Goal: Book appointment/travel/reservation

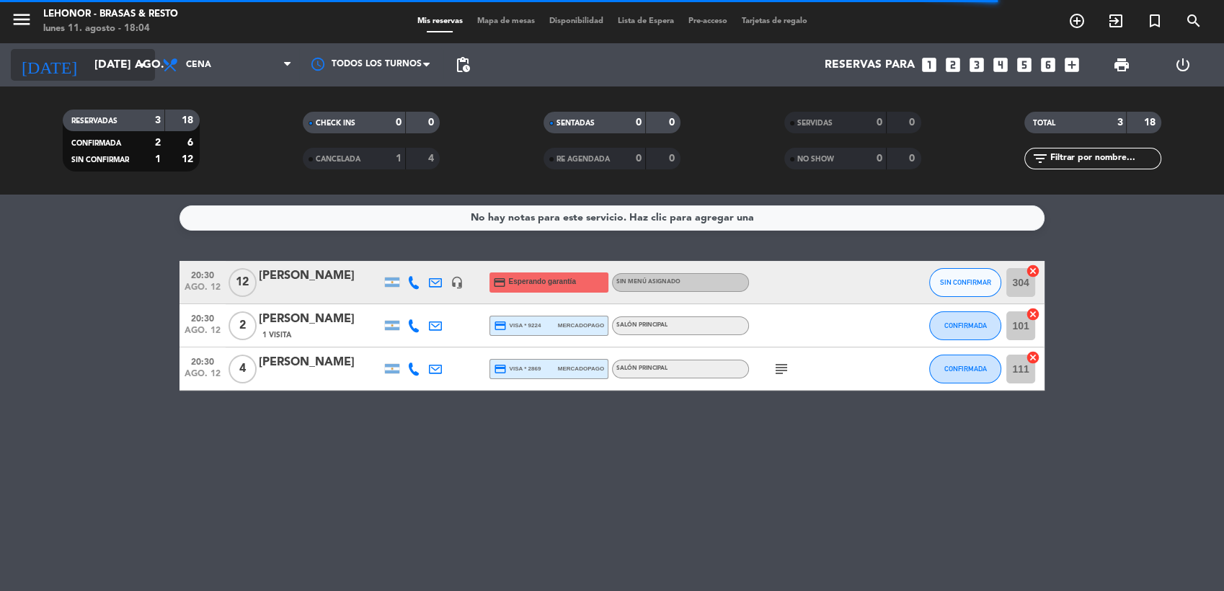
click at [135, 11] on icon "arrow_drop_down" at bounding box center [142, 64] width 17 height 17
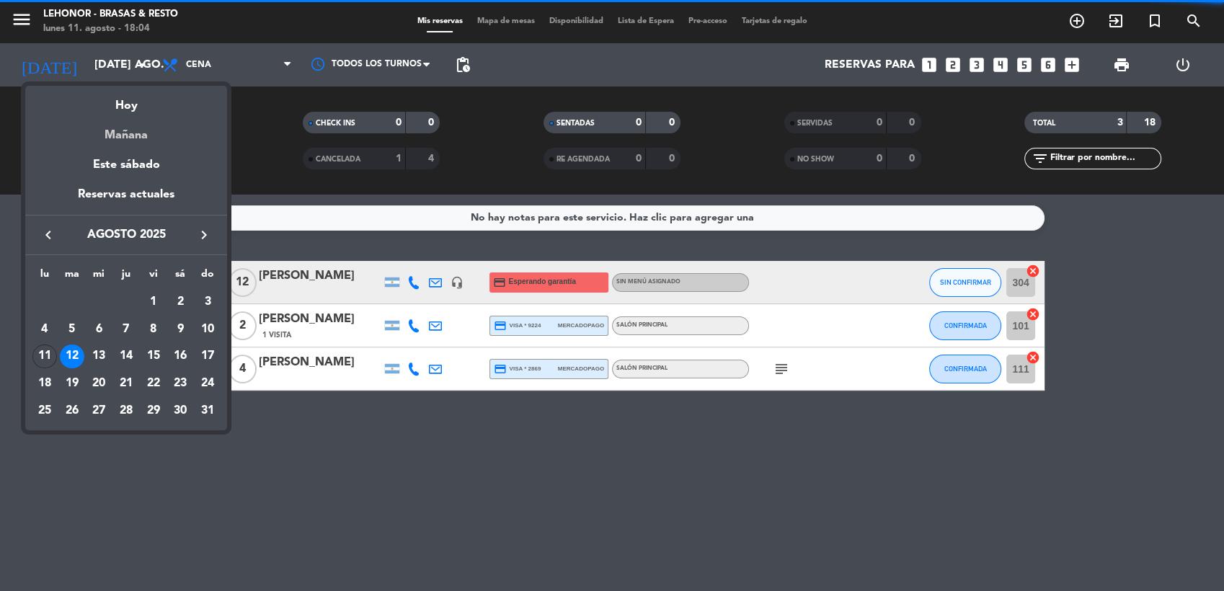
click at [121, 11] on div "Mañana" at bounding box center [126, 130] width 202 height 30
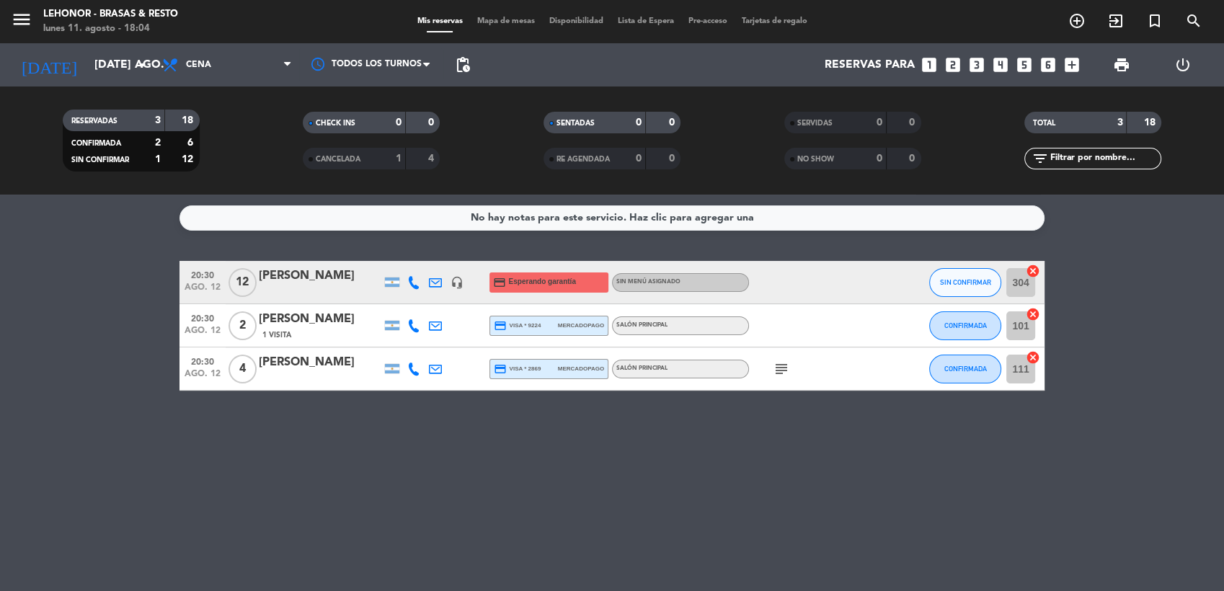
click at [394, 11] on span "Mapa de mesas" at bounding box center [506, 21] width 72 height 8
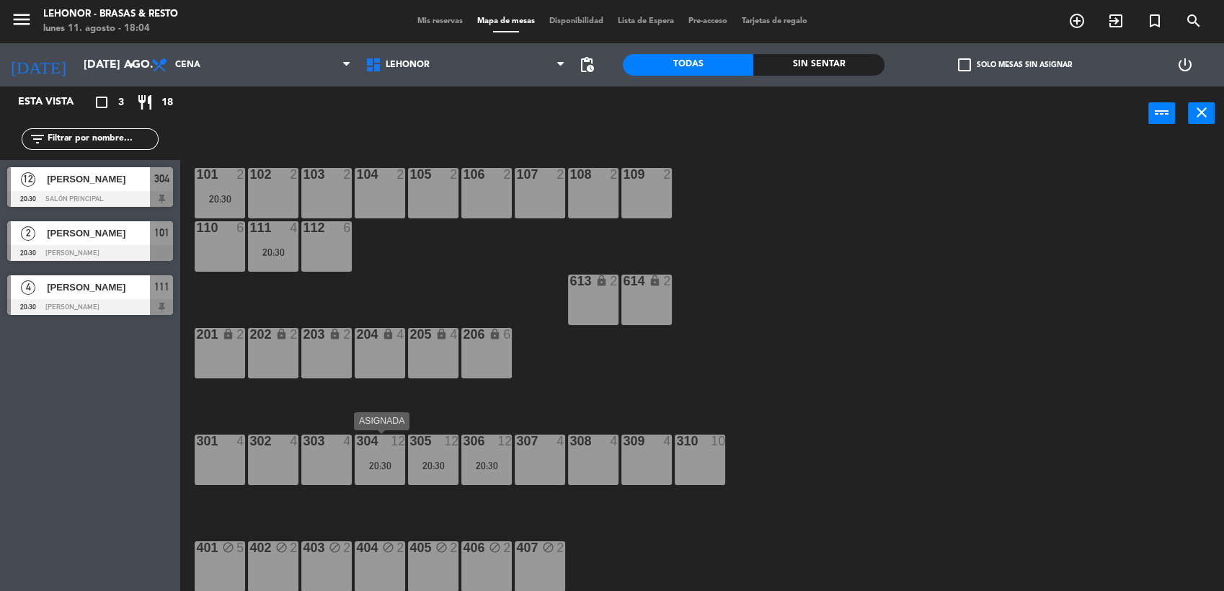
click at [372, 11] on div "20:30" at bounding box center [380, 465] width 50 height 10
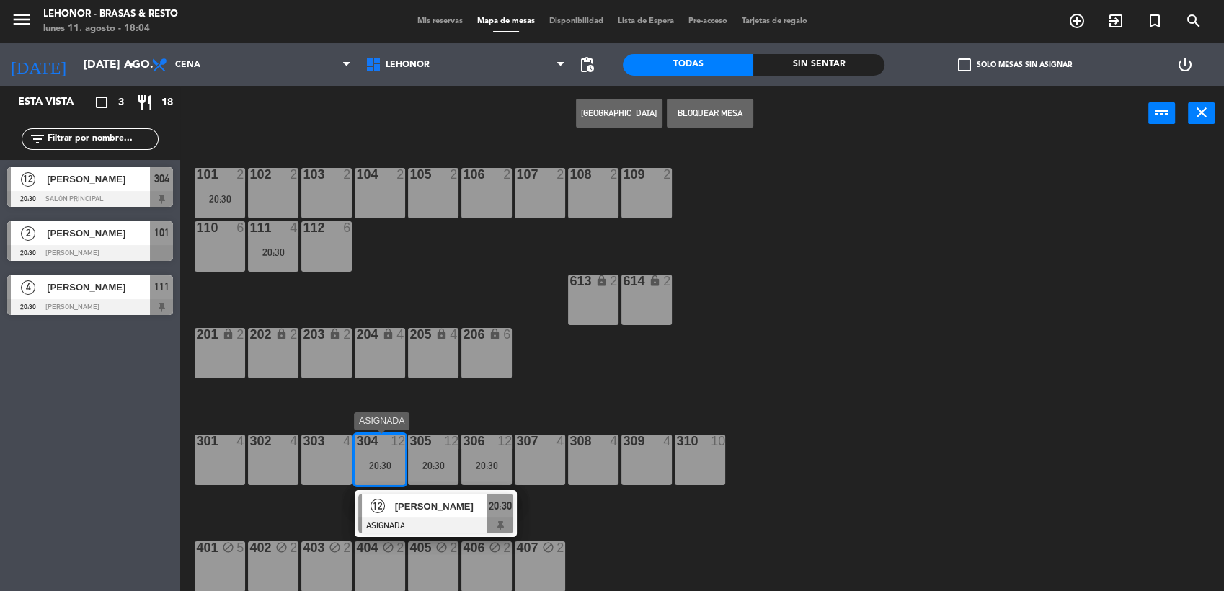
click at [394, 11] on span "[PERSON_NAME]" at bounding box center [441, 506] width 92 height 15
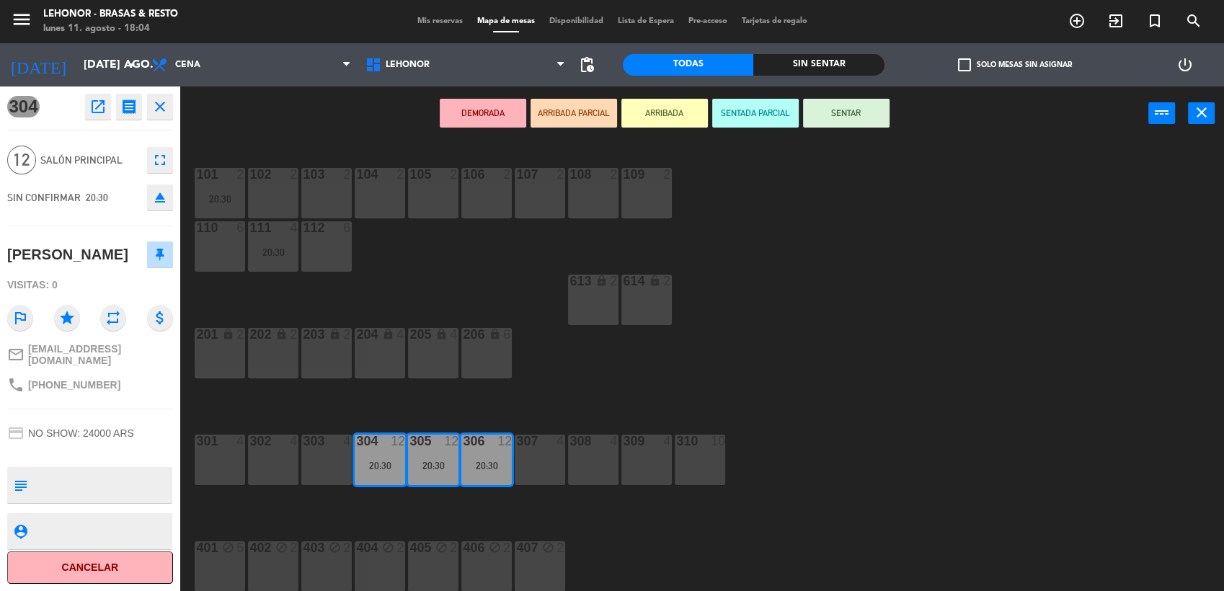
click at [226, 11] on div "401 block 5" at bounding box center [220, 566] width 50 height 50
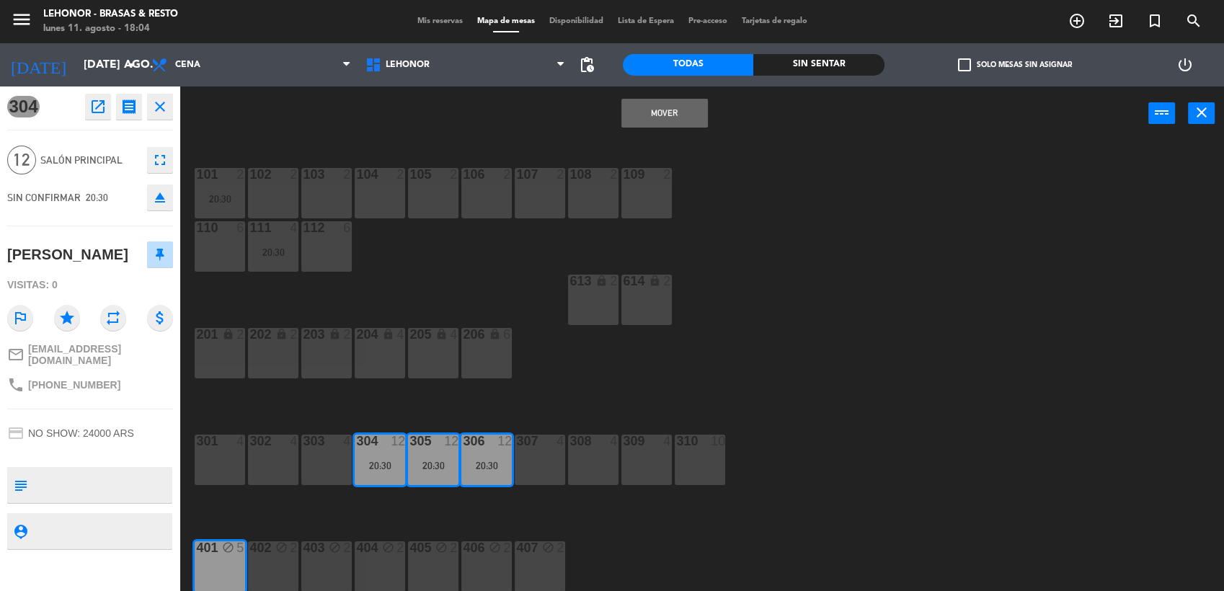
click at [292, 11] on div "402 block 2" at bounding box center [273, 566] width 50 height 50
click at [314, 11] on div "403 block 2" at bounding box center [326, 566] width 50 height 50
click at [380, 11] on div "404 block 2" at bounding box center [380, 566] width 50 height 50
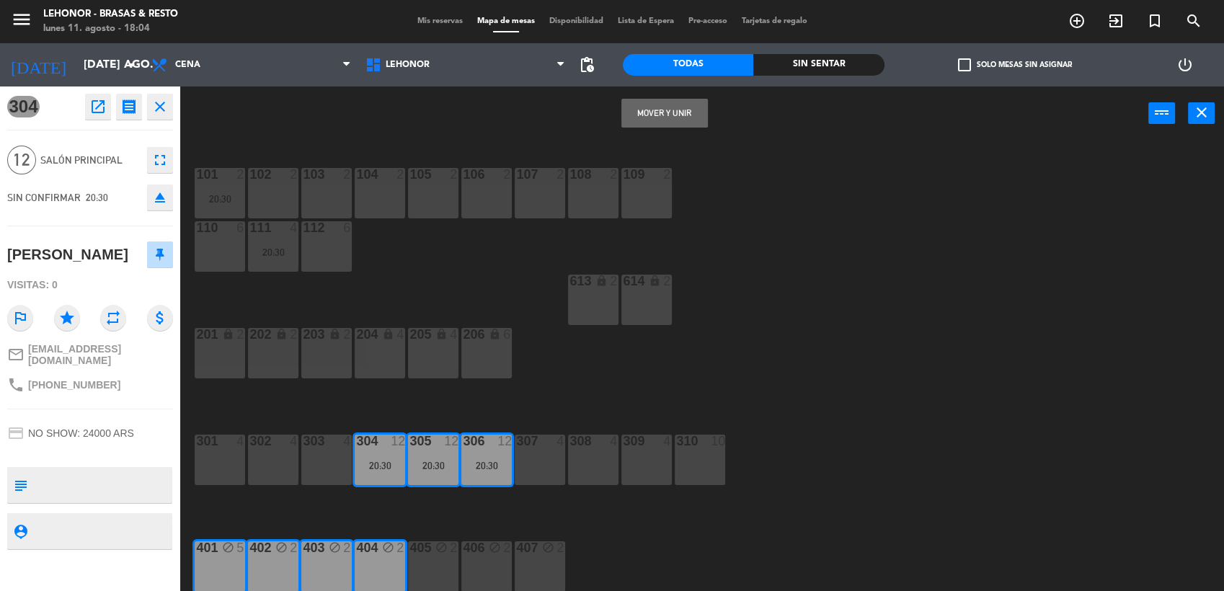
click at [394, 11] on button "Mover y Unir" at bounding box center [664, 113] width 86 height 29
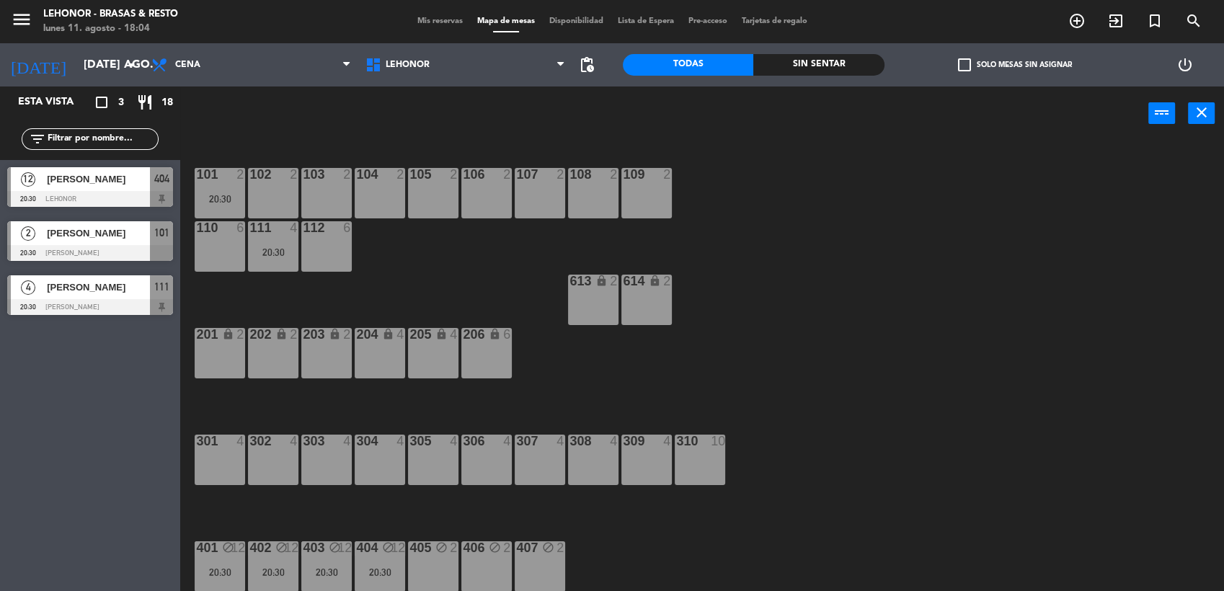
click at [213, 11] on div "301 4" at bounding box center [220, 460] width 50 height 50
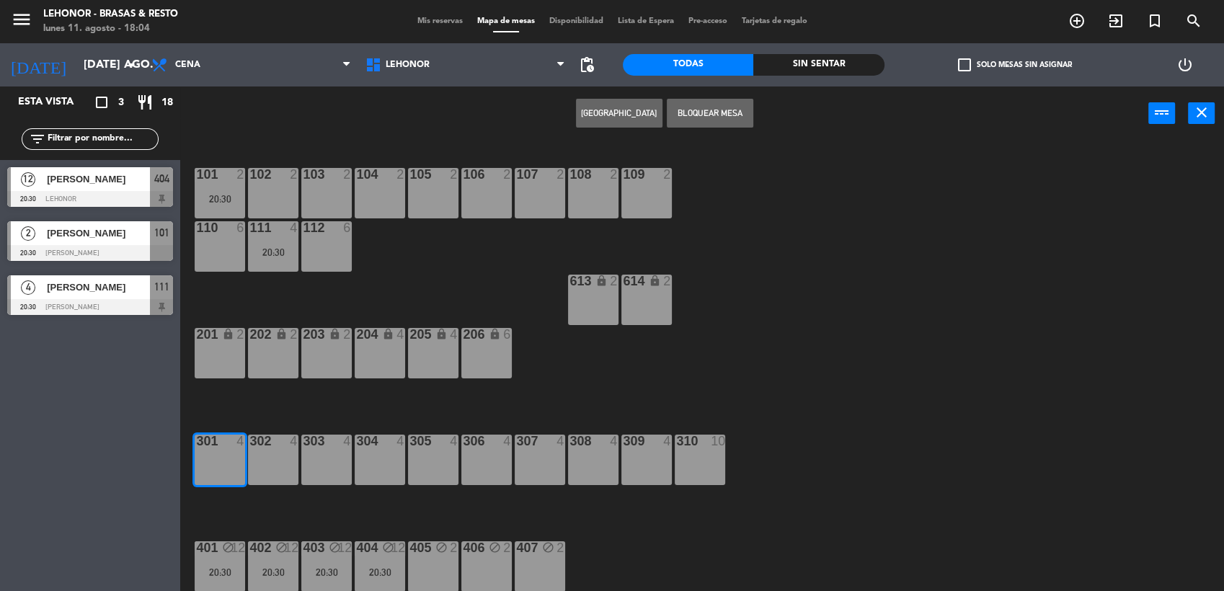
click at [274, 11] on div "302 4" at bounding box center [273, 460] width 50 height 50
click at [351, 11] on div "303 4" at bounding box center [326, 460] width 50 height 50
click at [388, 11] on div "304 4" at bounding box center [380, 460] width 50 height 50
click at [394, 11] on div "305 4" at bounding box center [433, 460] width 50 height 50
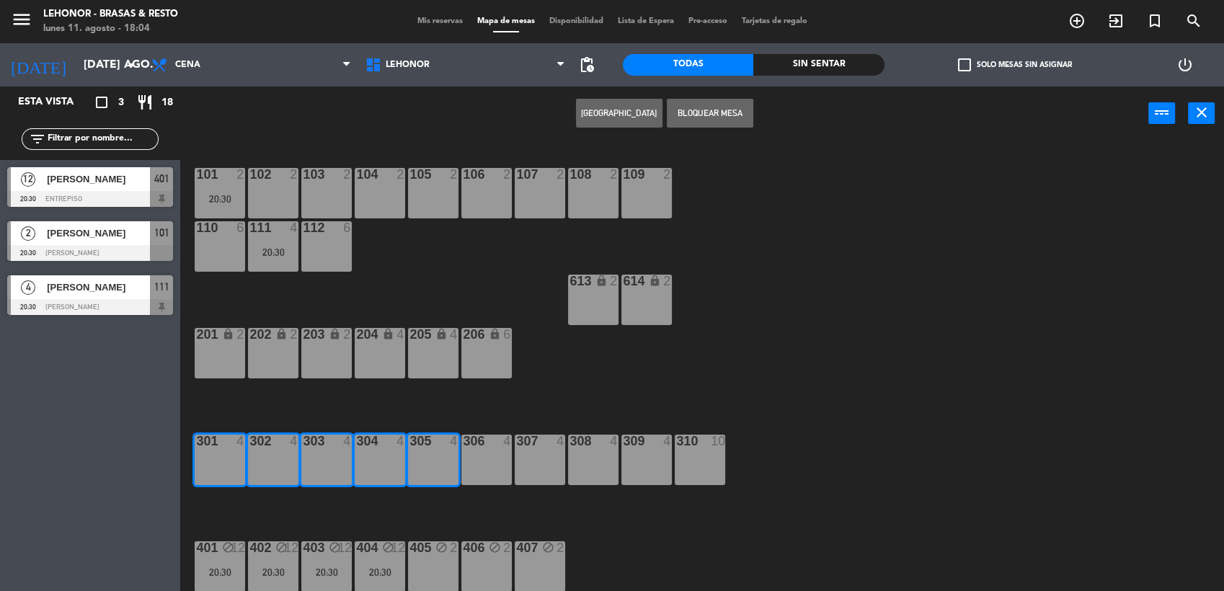
click at [394, 11] on div "306 4" at bounding box center [486, 460] width 50 height 50
click at [394, 11] on button "Bloquear Mesa" at bounding box center [710, 113] width 86 height 29
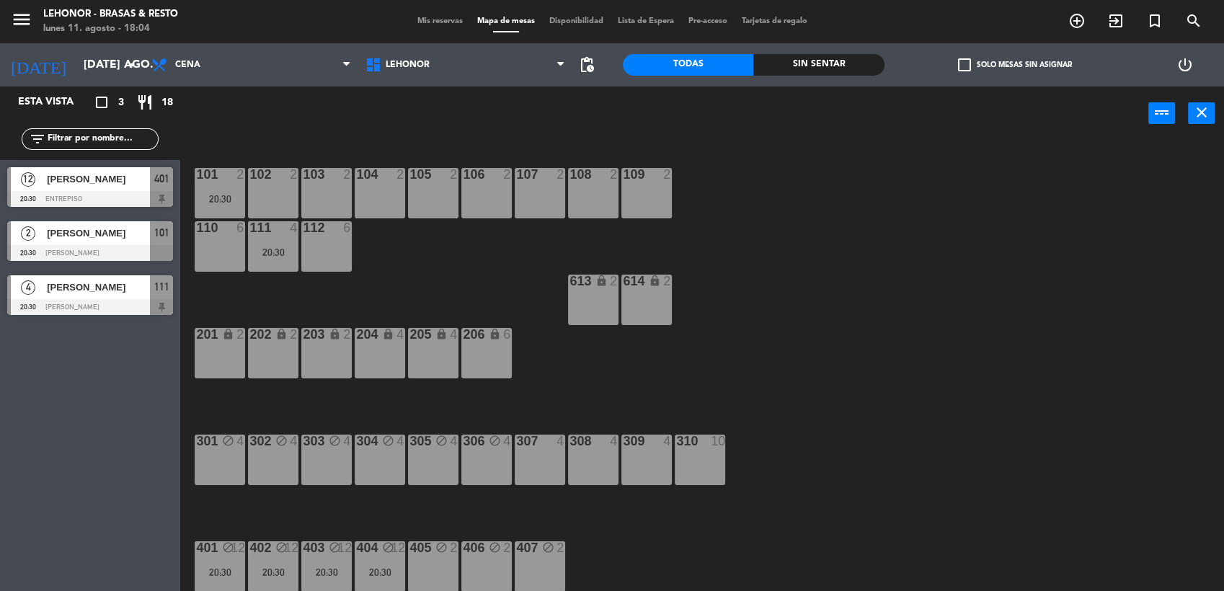
click at [224, 11] on div "301 block 4" at bounding box center [220, 460] width 50 height 50
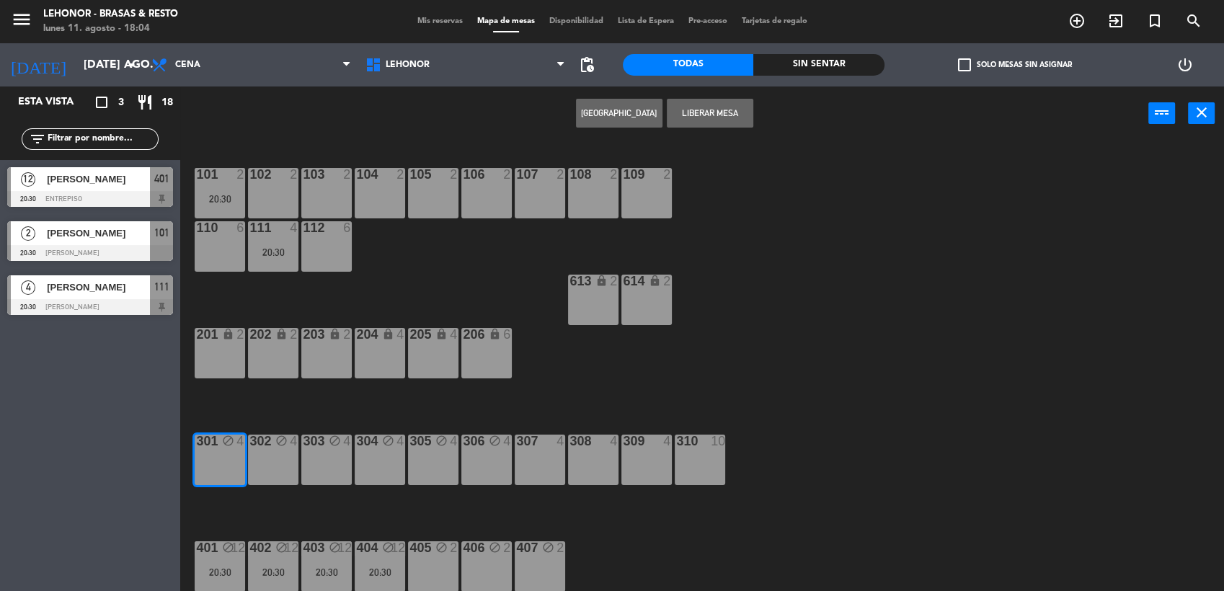
drag, startPoint x: 225, startPoint y: 463, endPoint x: 255, endPoint y: 469, distance: 31.0
click at [255, 11] on div "302 block 4" at bounding box center [273, 460] width 50 height 50
click at [331, 11] on div "303 block 4" at bounding box center [326, 460] width 50 height 50
click at [369, 11] on div "304 block 4" at bounding box center [380, 460] width 50 height 50
click at [394, 11] on div "305 block 4" at bounding box center [433, 460] width 50 height 50
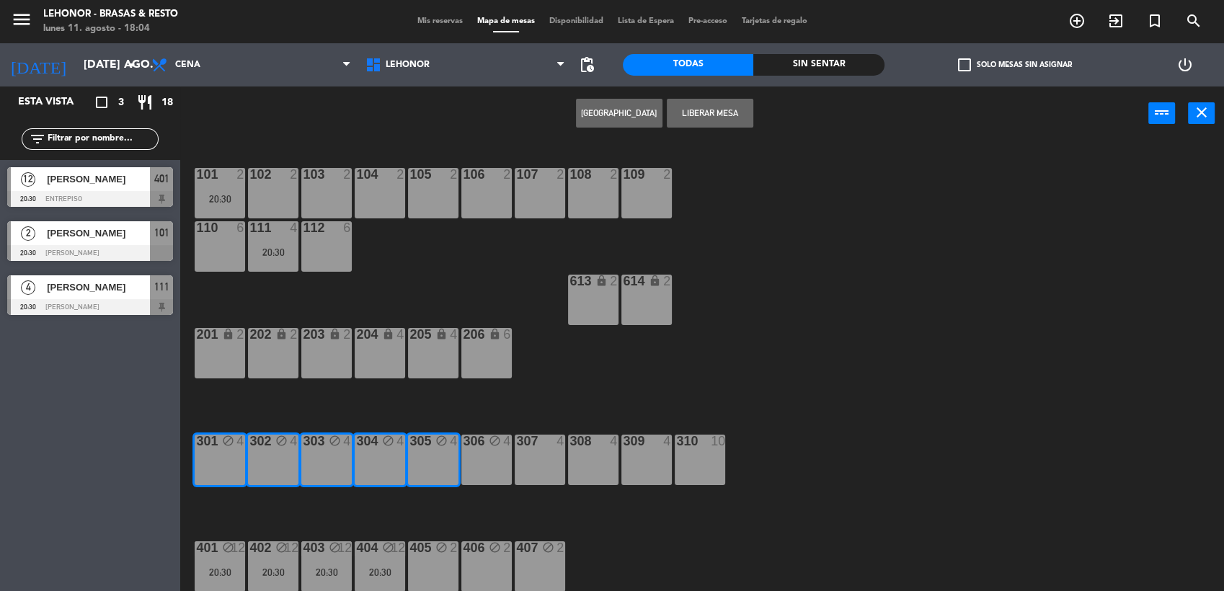
click at [394, 11] on div "306 block 4" at bounding box center [486, 460] width 50 height 50
click at [394, 11] on button "[GEOGRAPHIC_DATA]" at bounding box center [619, 113] width 86 height 29
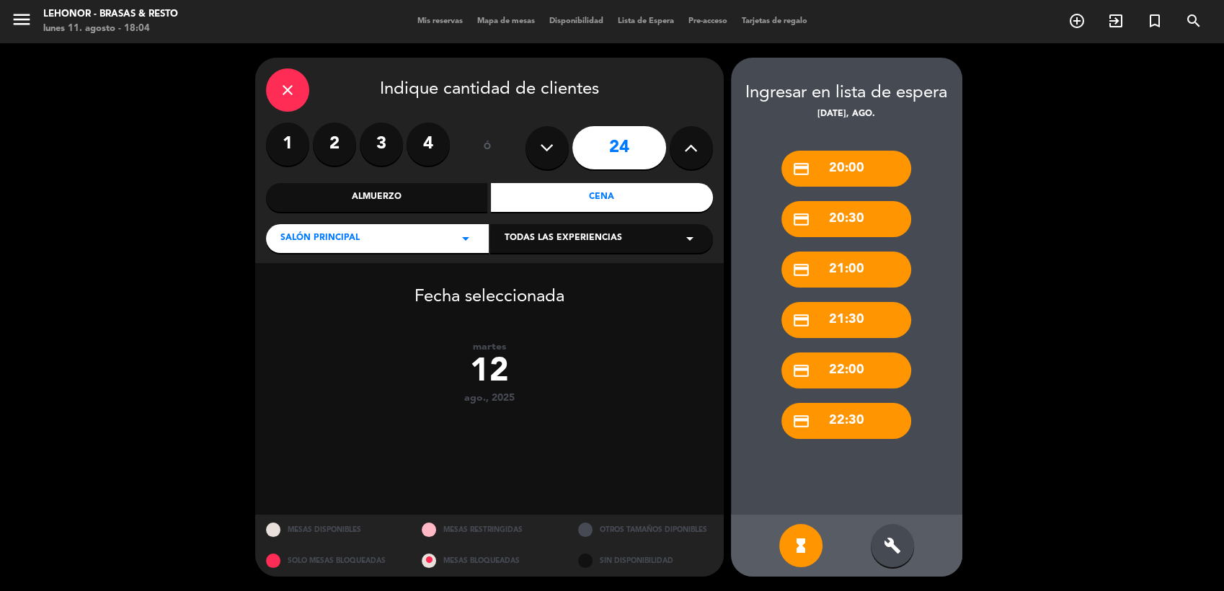
click at [294, 11] on icon "close" at bounding box center [287, 89] width 17 height 17
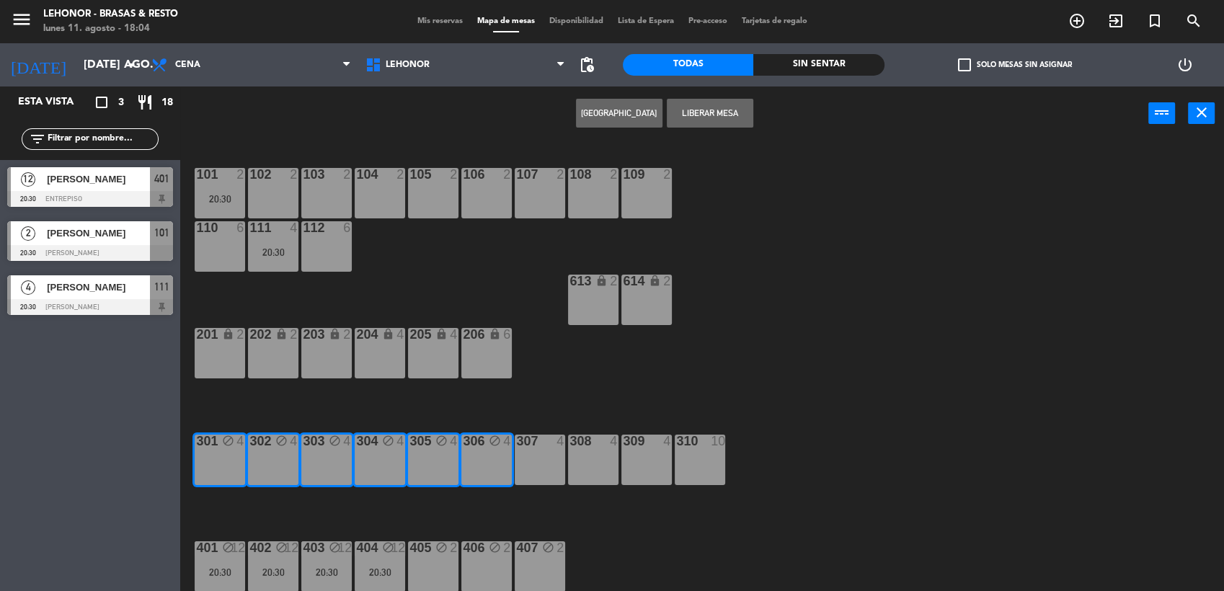
click at [394, 11] on div "310 10" at bounding box center [699, 460] width 50 height 50
click at [394, 11] on div "10" at bounding box center [718, 441] width 14 height 13
click at [394, 11] on div "101 2 20:30 102 2 103 2 104 2 105 2 106 2 107 2 108 2 109 2 110 6 111 4 20:30 1…" at bounding box center [707, 368] width 1031 height 450
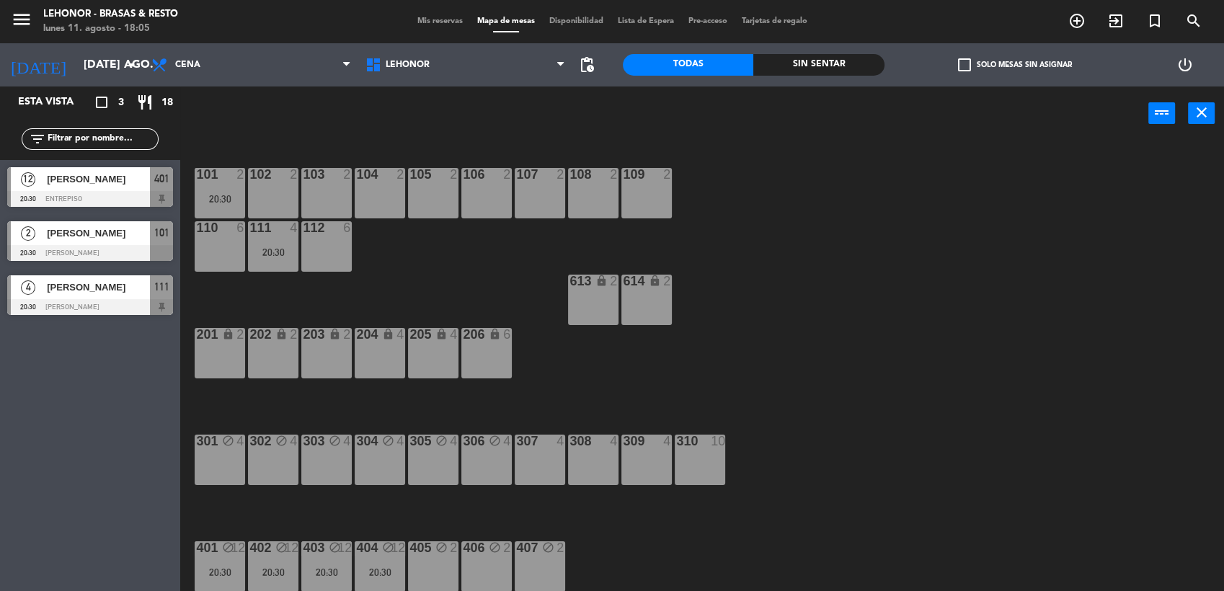
click at [394, 11] on div "310 10" at bounding box center [699, 460] width 50 height 50
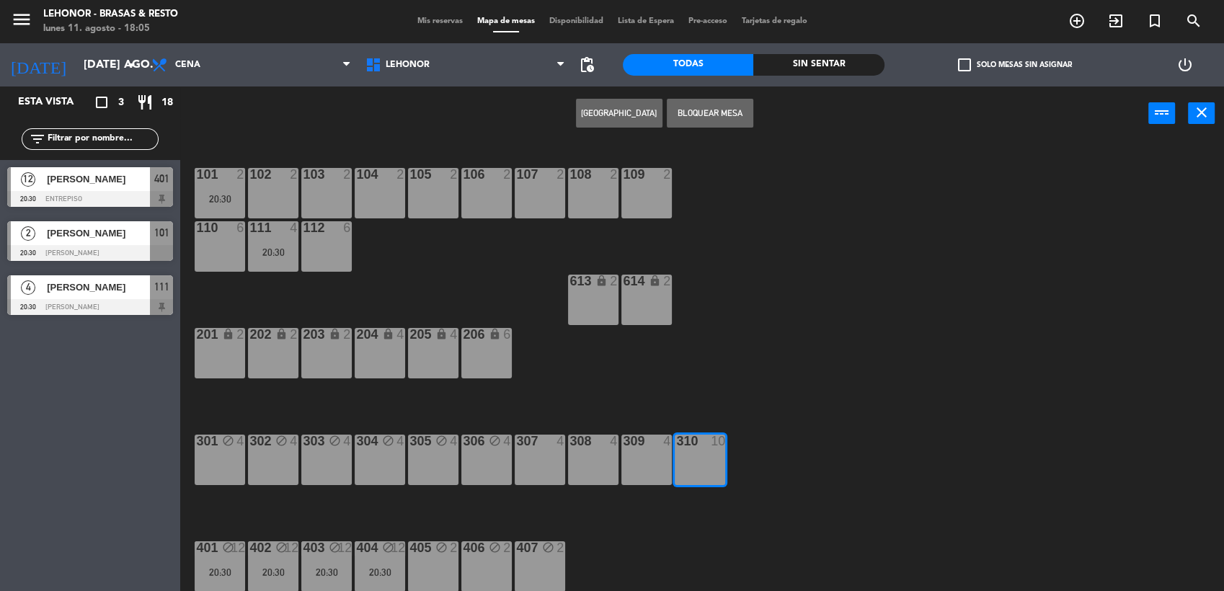
click at [394, 11] on button "Bloquear Mesa" at bounding box center [710, 113] width 86 height 29
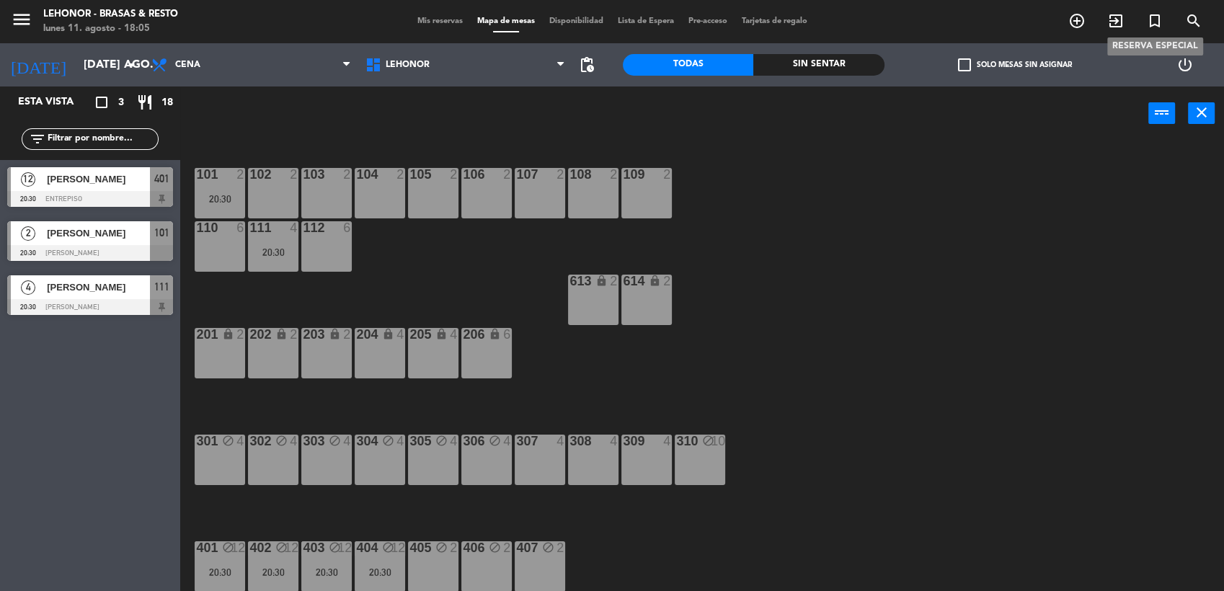
click at [394, 11] on icon "turned_in_not" at bounding box center [1154, 20] width 17 height 17
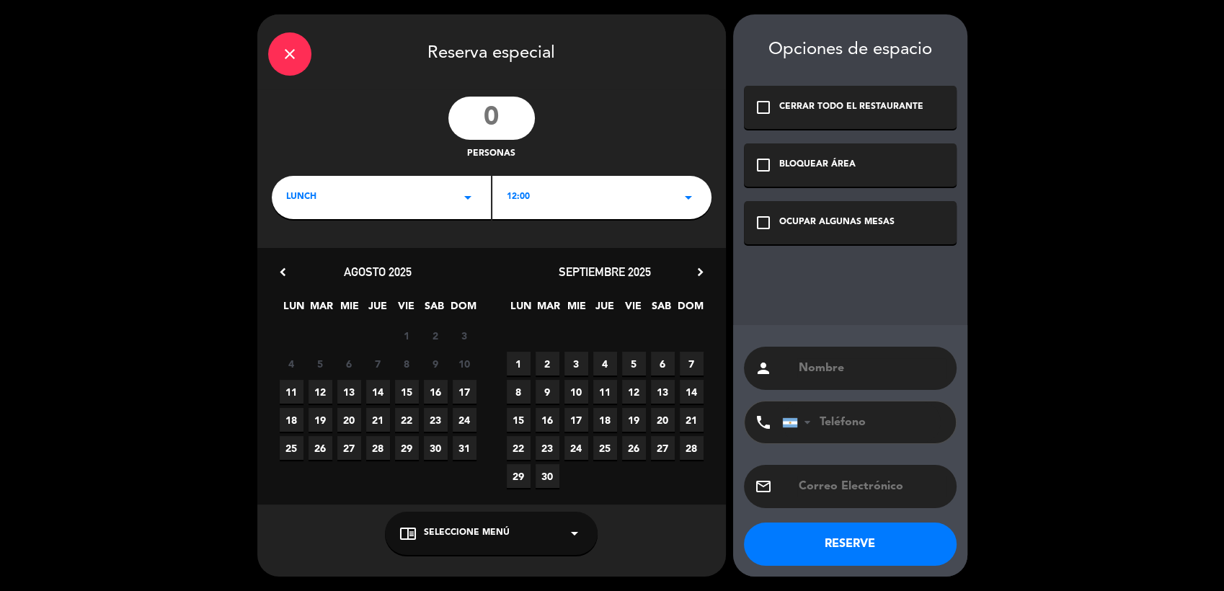
click at [394, 11] on input "number" at bounding box center [491, 118] width 86 height 43
type input "30"
click at [394, 11] on div "LUNCH arrow_drop_down" at bounding box center [381, 197] width 219 height 43
click at [297, 11] on div "Cena" at bounding box center [381, 258] width 190 height 14
click at [394, 11] on div "12:00 arrow_drop_down" at bounding box center [601, 197] width 219 height 43
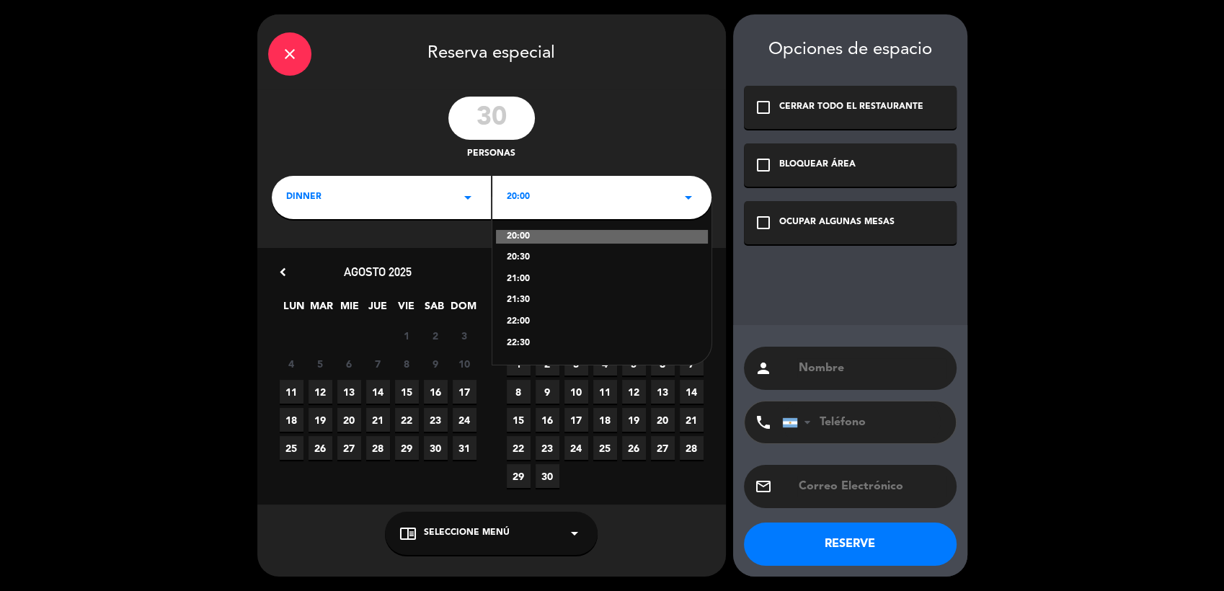
click at [394, 11] on div "20:30" at bounding box center [602, 258] width 190 height 14
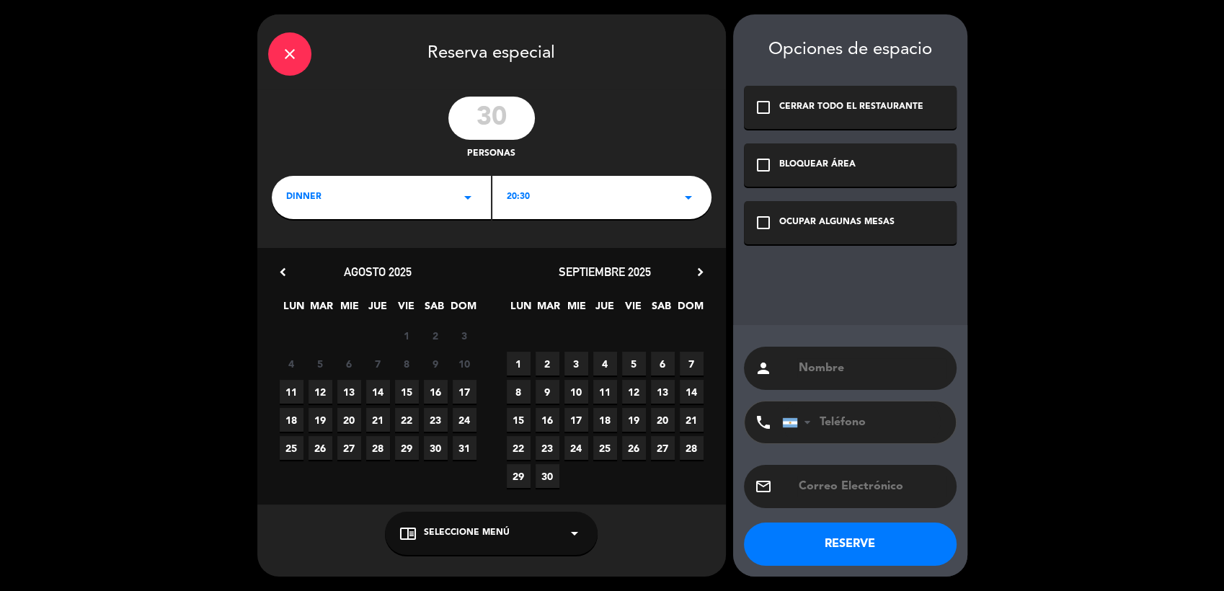
click at [313, 11] on span "12" at bounding box center [320, 392] width 24 height 24
click at [317, 11] on span "12" at bounding box center [320, 392] width 24 height 24
click at [394, 11] on icon "check_box_outline_blank" at bounding box center [762, 222] width 17 height 17
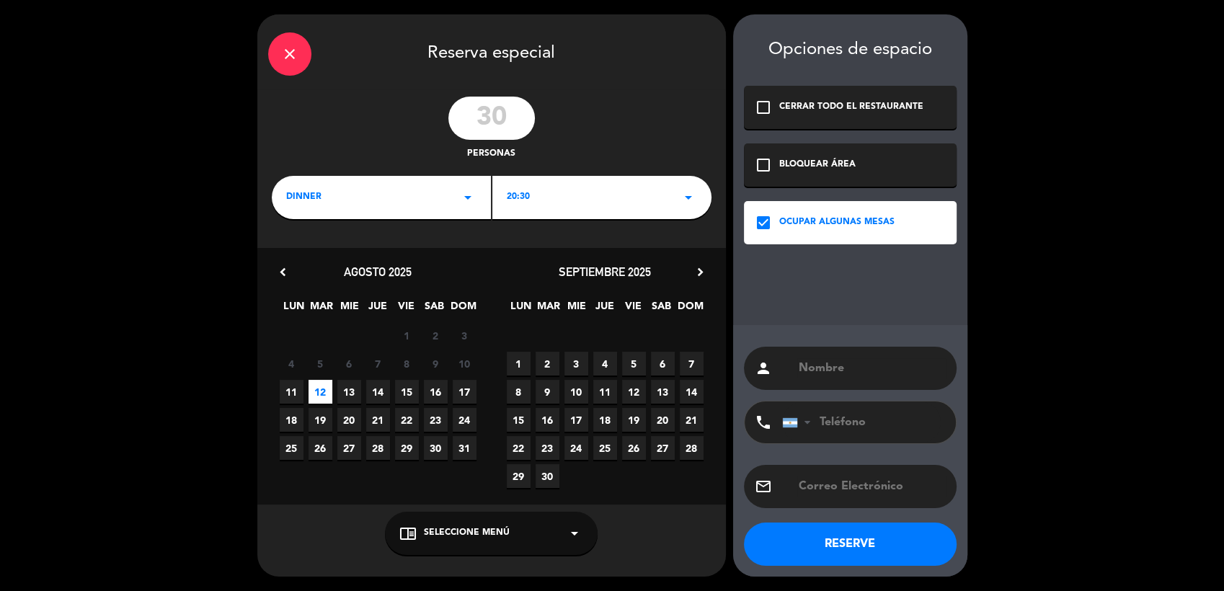
click at [394, 11] on input "text" at bounding box center [871, 368] width 148 height 20
type input "[PERSON_NAME]"
click at [394, 11] on button "RESERVE" at bounding box center [850, 543] width 213 height 43
